Goal: Task Accomplishment & Management: Use online tool/utility

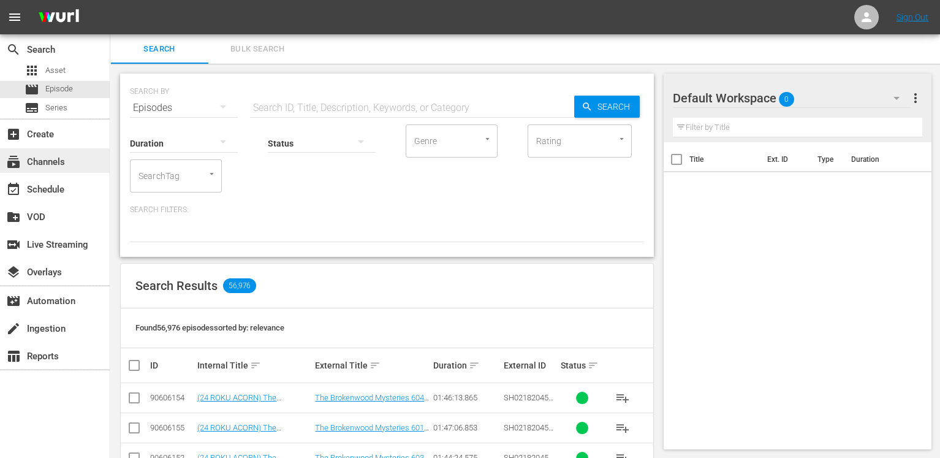
click at [51, 165] on div "subscriptions Channels" at bounding box center [34, 159] width 69 height 11
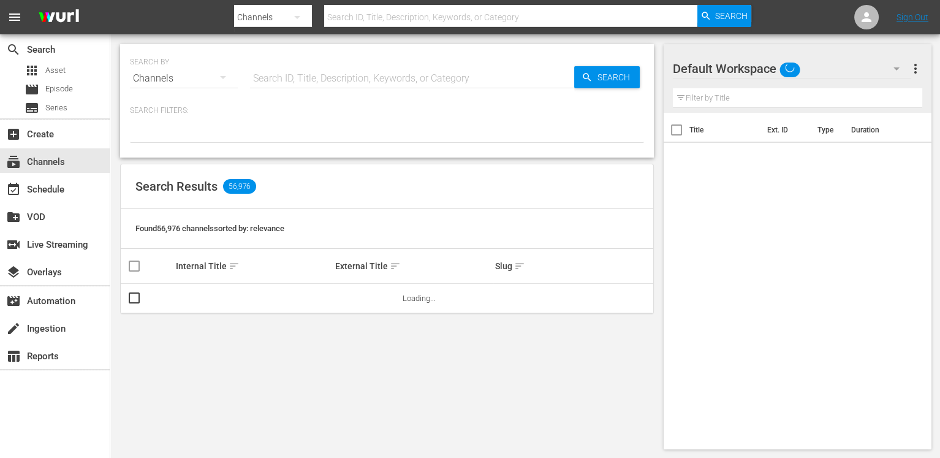
click at [410, 80] on input "text" at bounding box center [412, 78] width 324 height 29
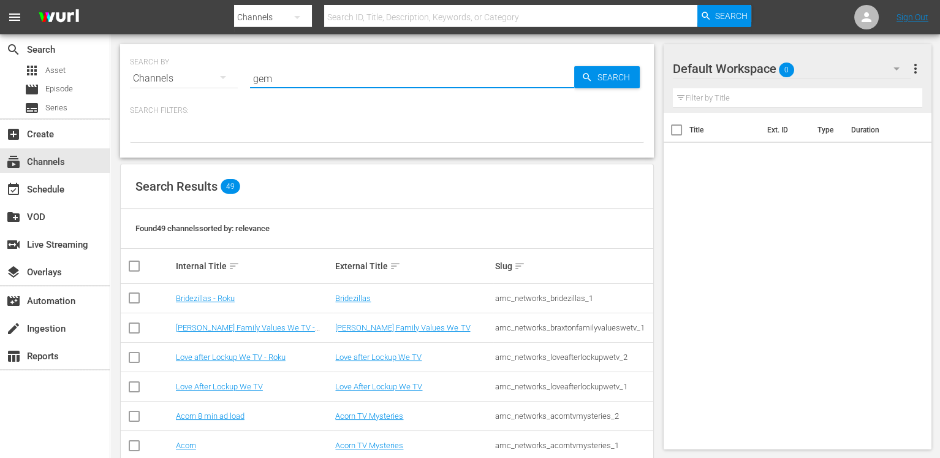
type input "gems"
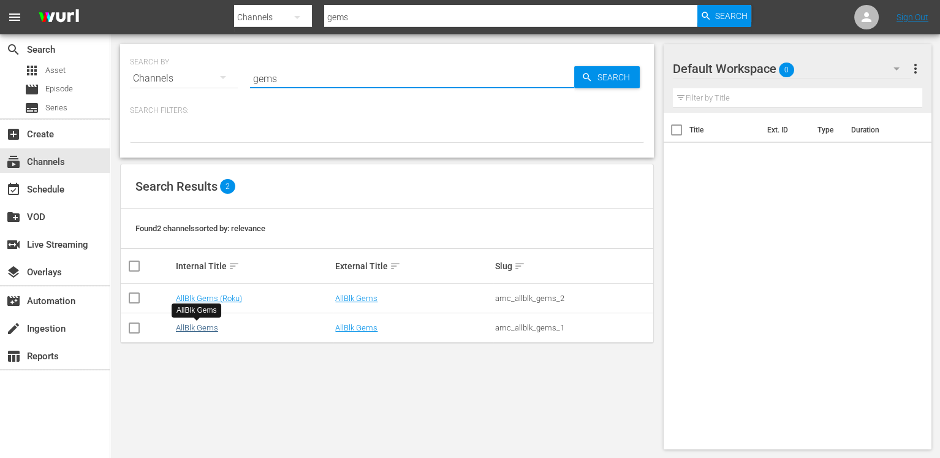
type input "gems"
click at [211, 323] on link "AllBlk Gems" at bounding box center [197, 327] width 42 height 9
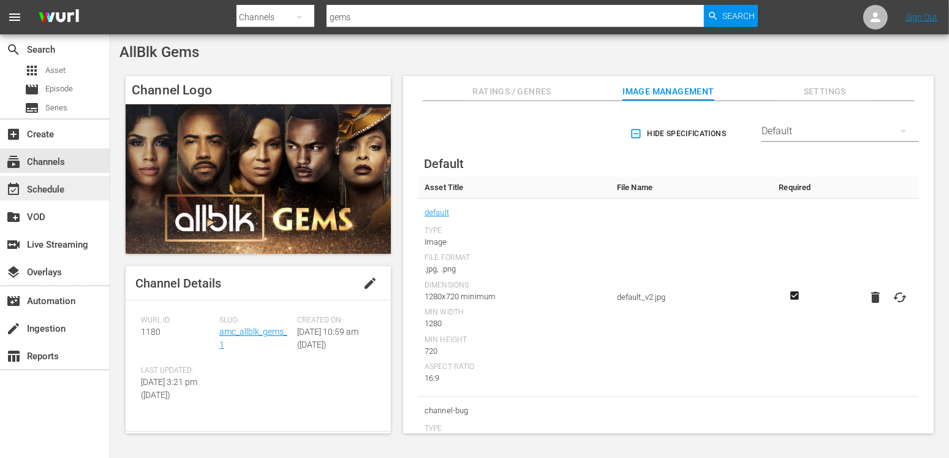
click at [67, 197] on div "event_available Schedule" at bounding box center [55, 188] width 110 height 24
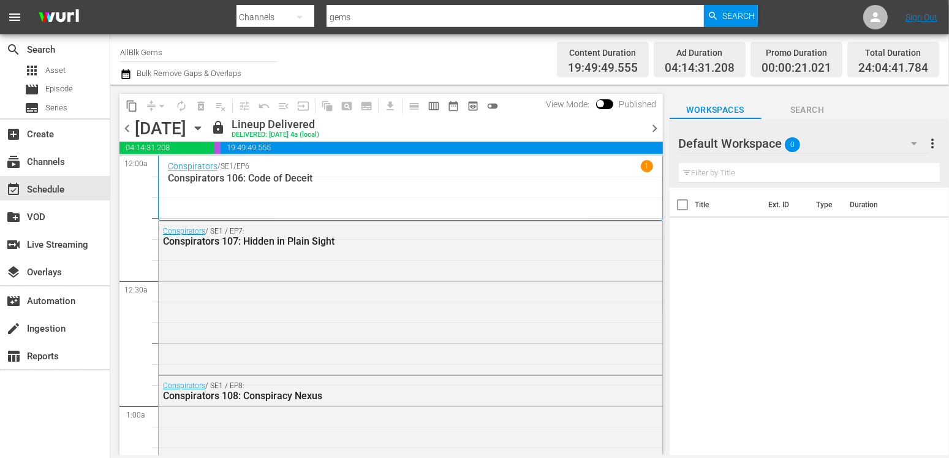
click at [186, 130] on div "[DATE]" at bounding box center [160, 128] width 51 height 20
click at [205, 124] on icon "button" at bounding box center [197, 127] width 13 height 13
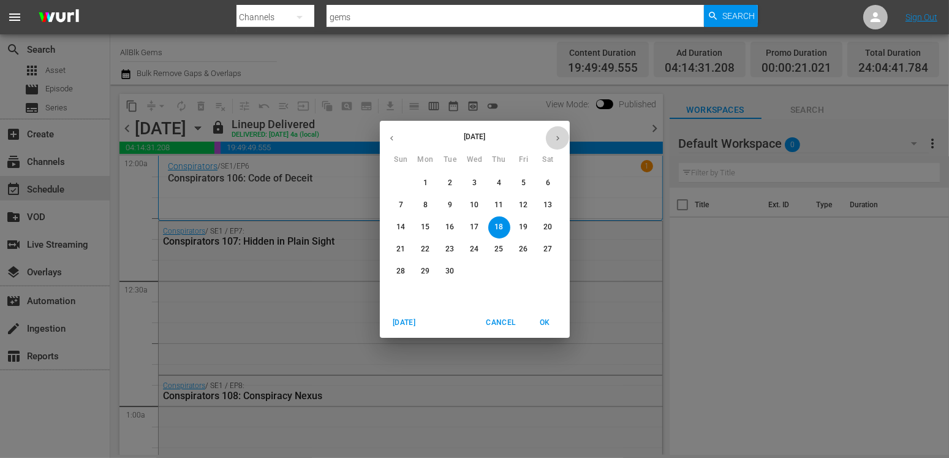
click at [553, 134] on icon "button" at bounding box center [557, 138] width 9 height 9
click at [383, 138] on button "button" at bounding box center [392, 138] width 24 height 24
click at [451, 273] on p "30" at bounding box center [449, 271] width 9 height 10
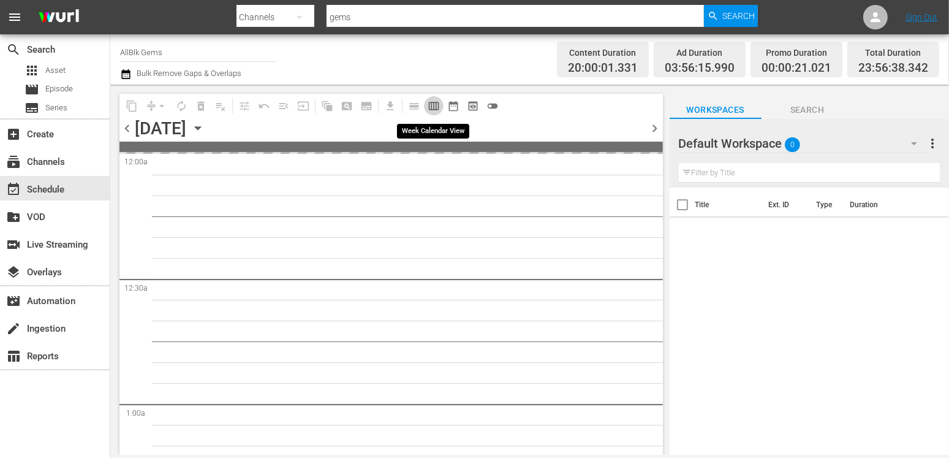
click at [435, 105] on span "calendar_view_week_outlined" at bounding box center [434, 106] width 12 height 12
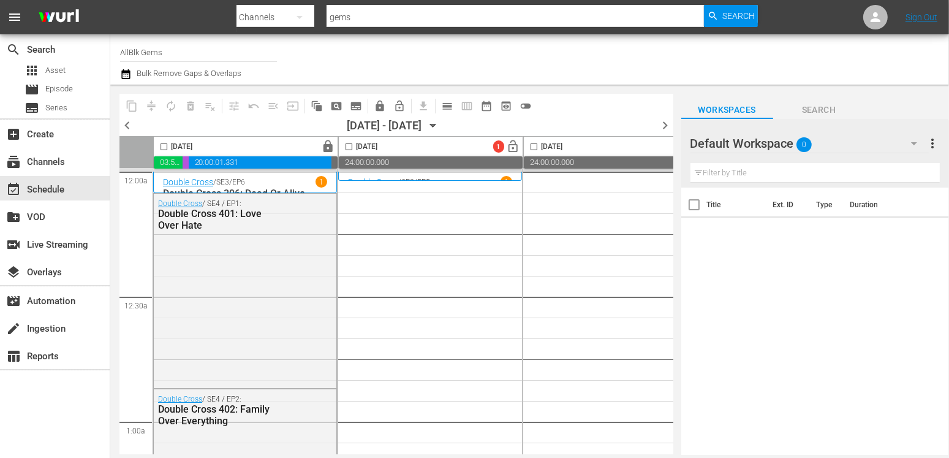
click at [492, 176] on div "Double Cross / SE2 / EP5 1" at bounding box center [430, 182] width 164 height 12
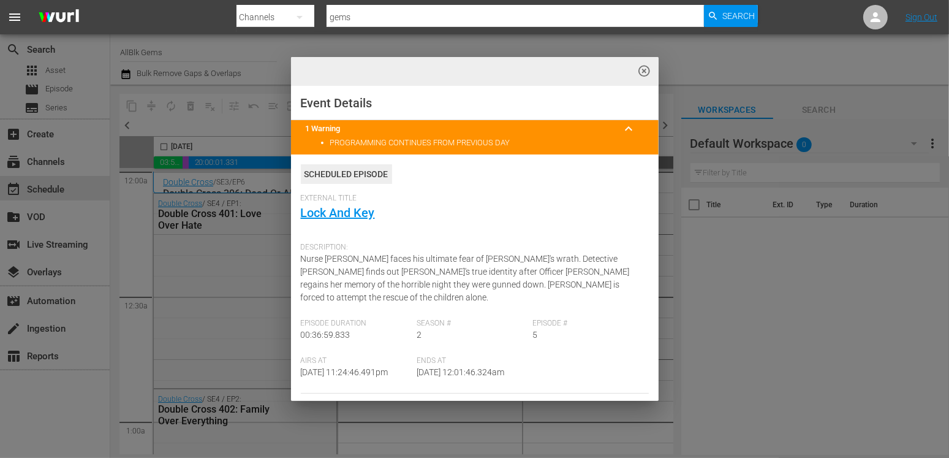
click at [878, 112] on div "highlight_off_icon Event Details 1 Warning keyboard_arrow_up PROGRAMMING CONTIN…" at bounding box center [474, 229] width 949 height 458
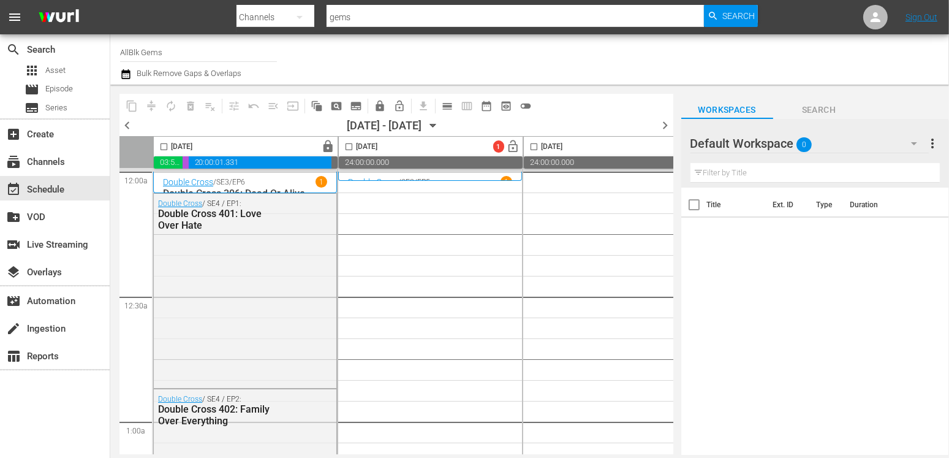
click at [56, 407] on div "search Search apps Asset movie Episode subtitles Series add_box Create subscrip…" at bounding box center [55, 263] width 110 height 458
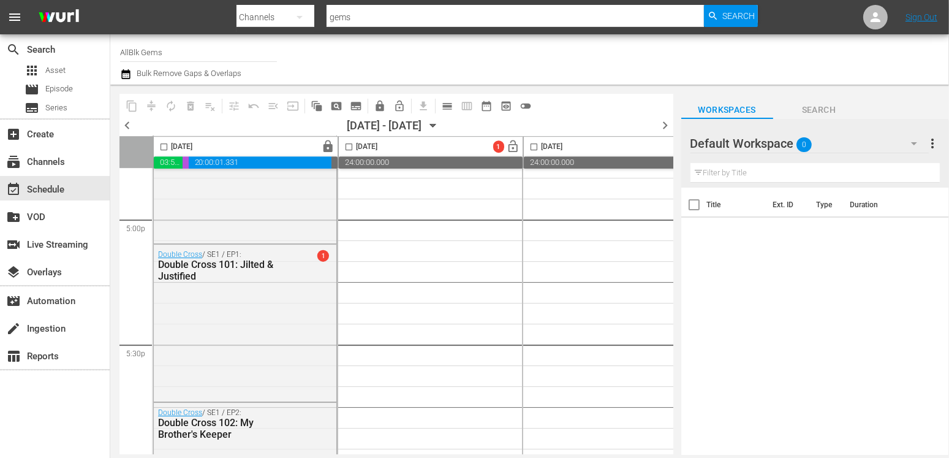
scroll to position [4201, 0]
click at [325, 252] on span "1" at bounding box center [323, 255] width 12 height 12
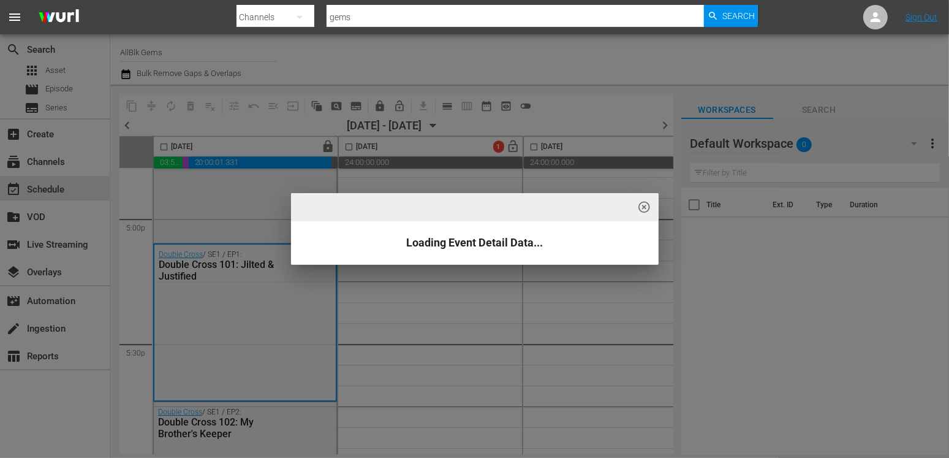
click at [454, 245] on h4 "Loading Event Detail Data..." at bounding box center [474, 242] width 349 height 12
click at [639, 210] on span "highlight_off_icon" at bounding box center [644, 207] width 14 height 14
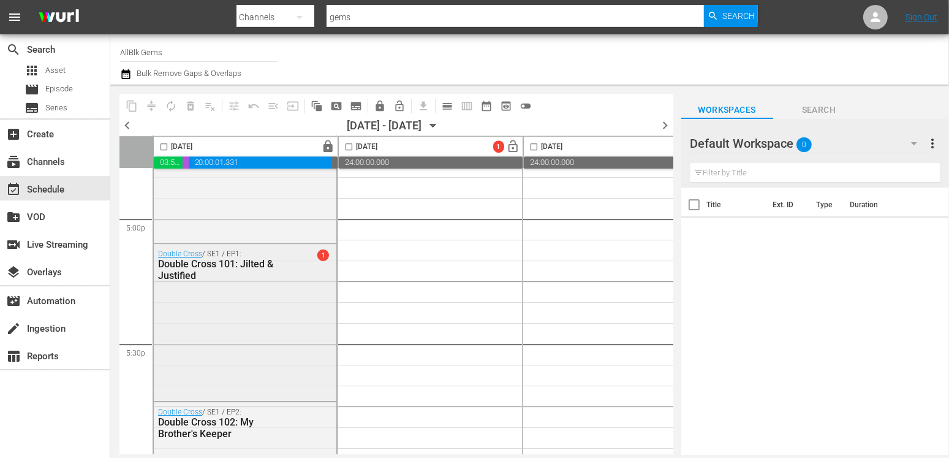
click at [324, 254] on span "1" at bounding box center [323, 255] width 12 height 12
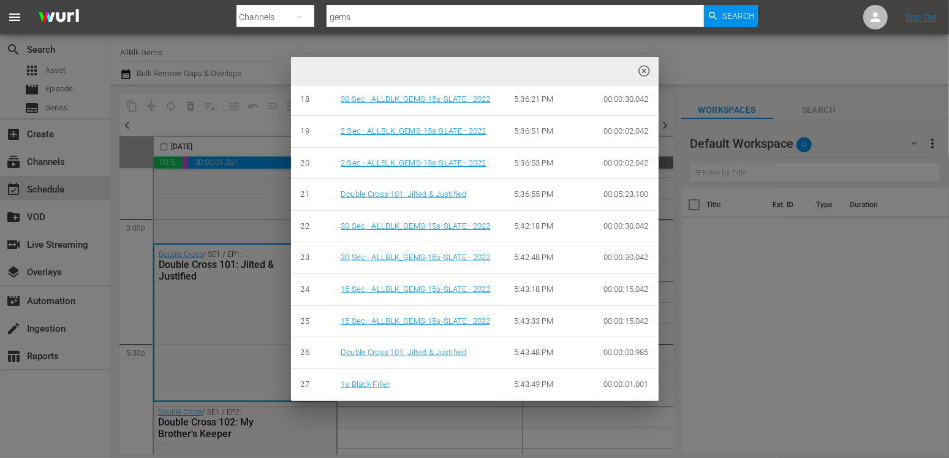
scroll to position [1293, 0]
click at [641, 67] on span "highlight_off_icon" at bounding box center [644, 71] width 14 height 14
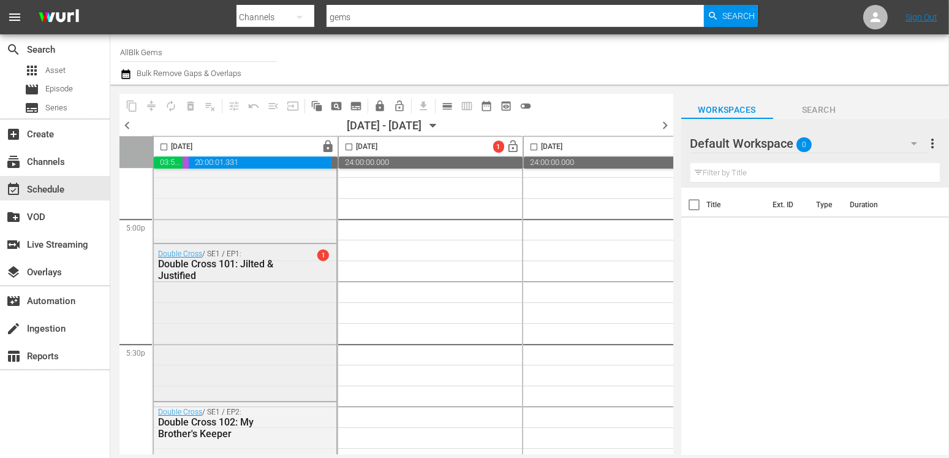
click at [323, 257] on span "1" at bounding box center [323, 255] width 12 height 12
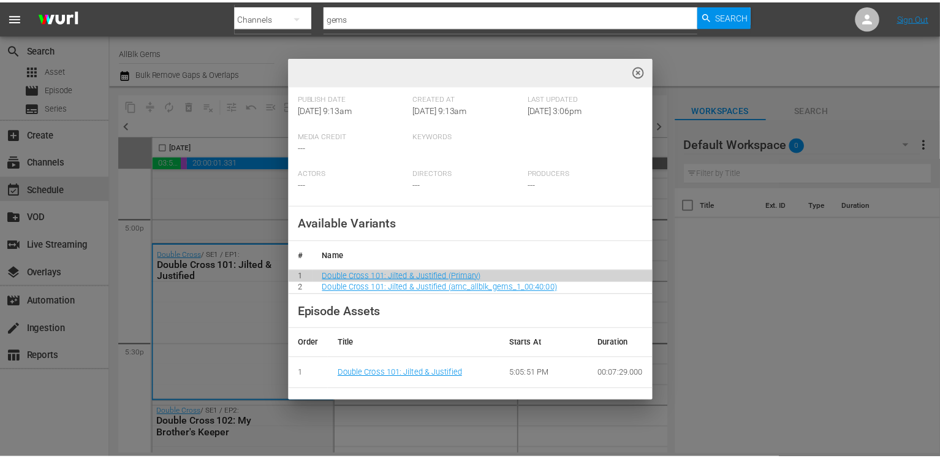
scroll to position [249, 0]
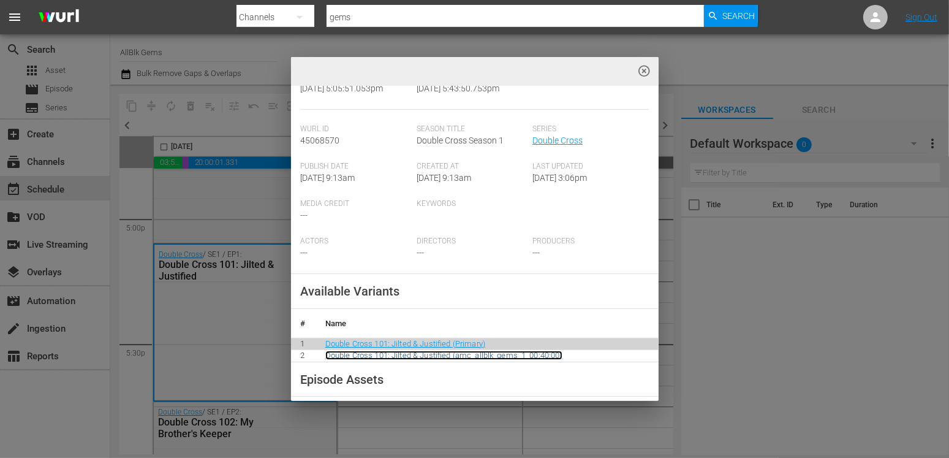
click at [483, 350] on link "Double Cross 101: Jilted & Justified (amc_allblk_gems_1_00:40:00)" at bounding box center [443, 354] width 237 height 9
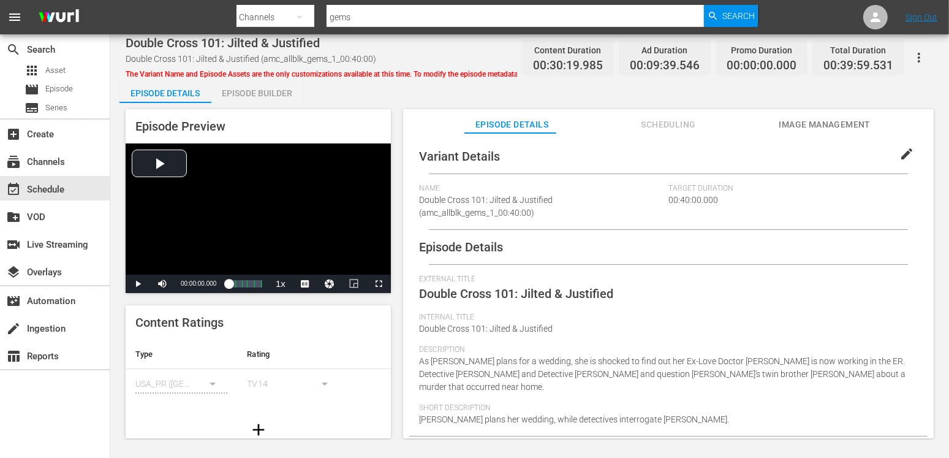
click at [263, 92] on div "Episode Builder" at bounding box center [257, 92] width 92 height 29
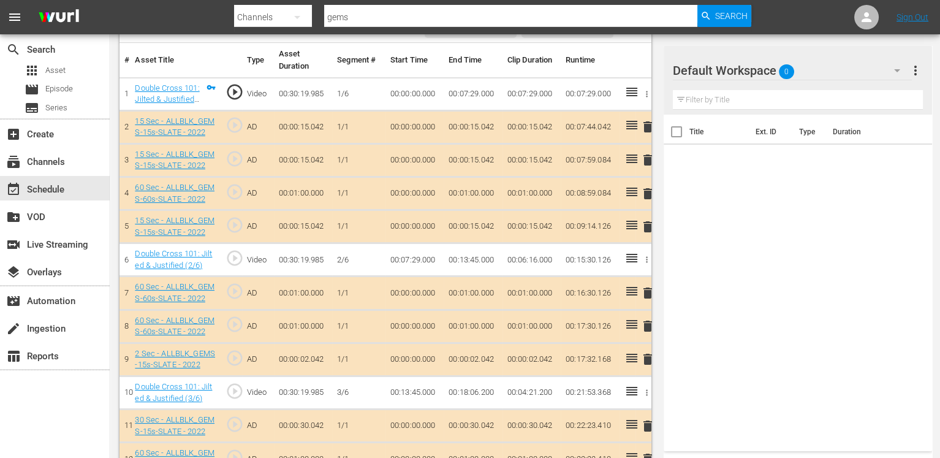
scroll to position [358, 0]
